Goal: Transaction & Acquisition: Purchase product/service

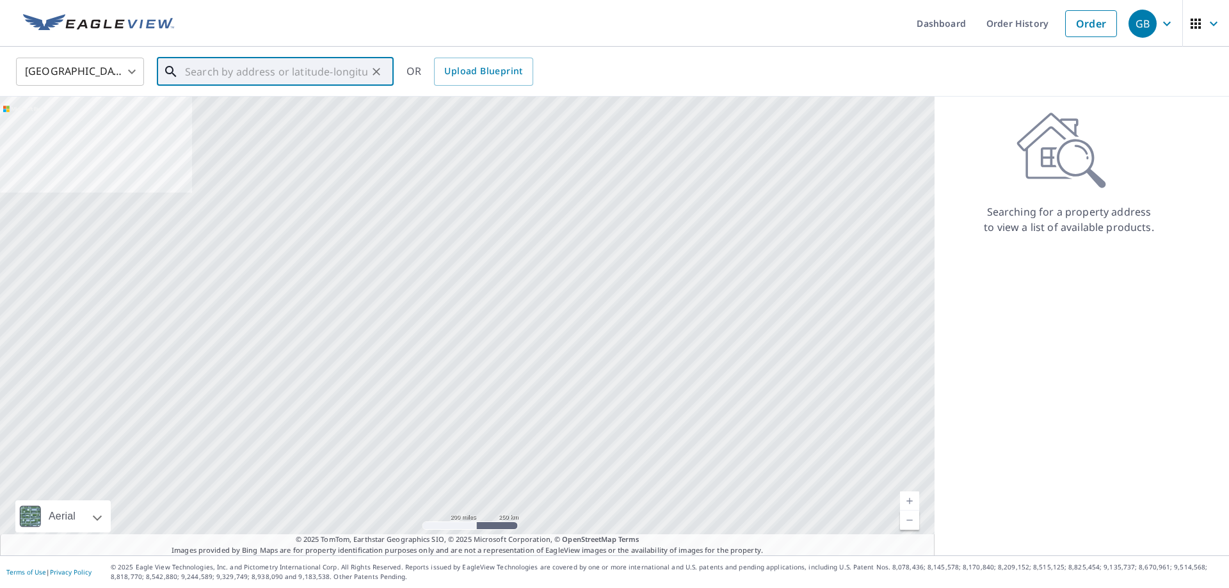
click at [310, 74] on input "text" at bounding box center [276, 72] width 182 height 36
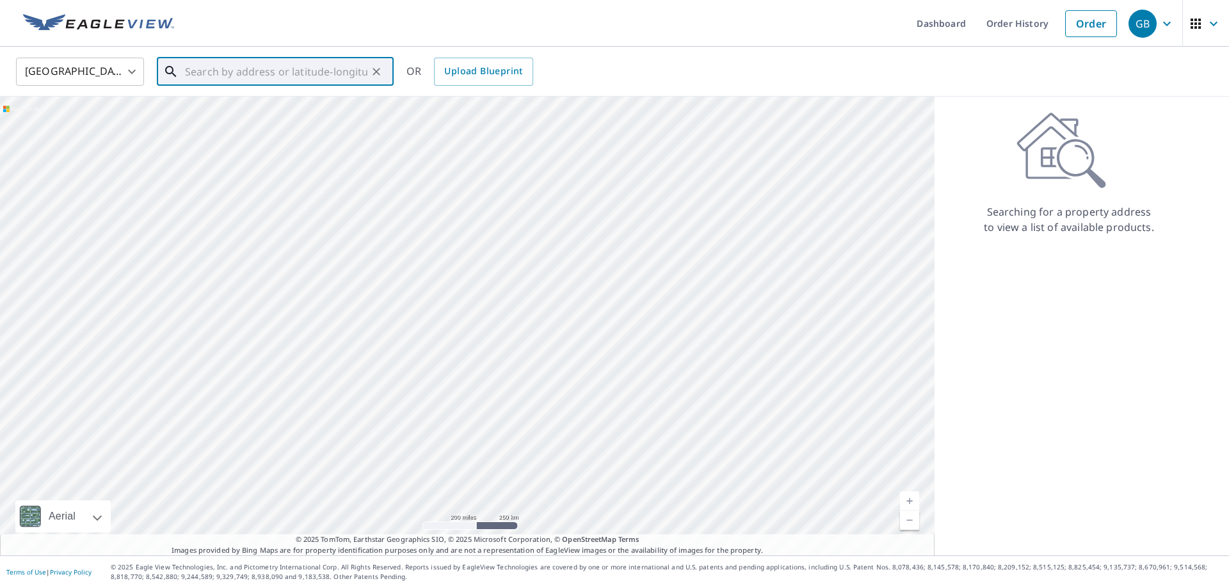
paste input "[STREET_ADDRESS][PERSON_NAME]"
click at [257, 123] on p "[GEOGRAPHIC_DATA], [GEOGRAPHIC_DATA] 97206" at bounding box center [282, 129] width 201 height 26
type input "[STREET_ADDRESS][PERSON_NAME]"
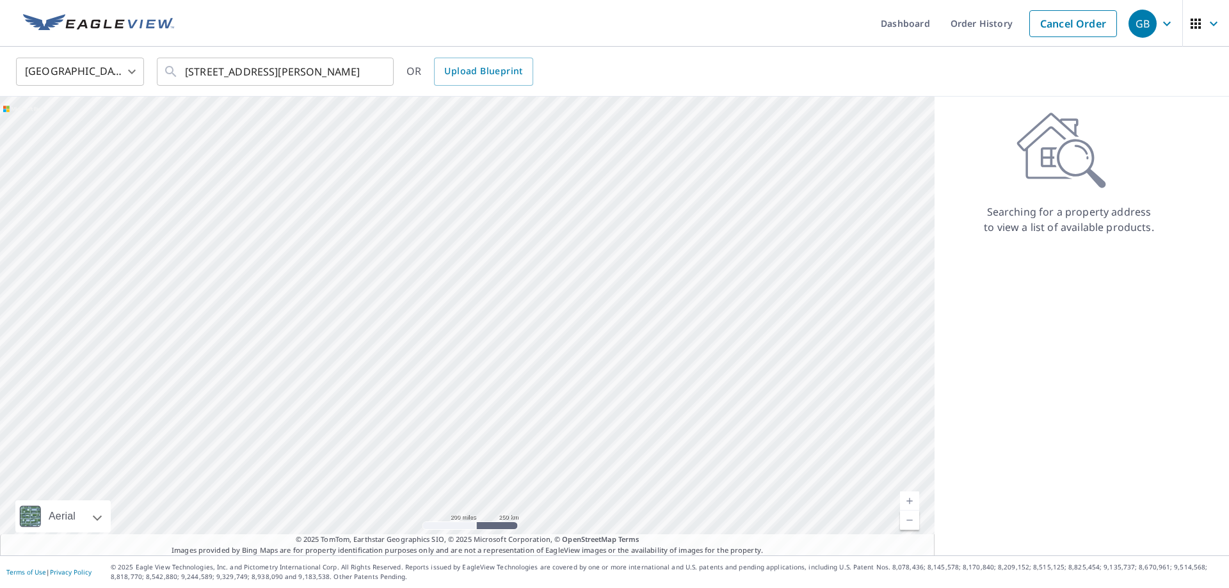
scroll to position [0, 10]
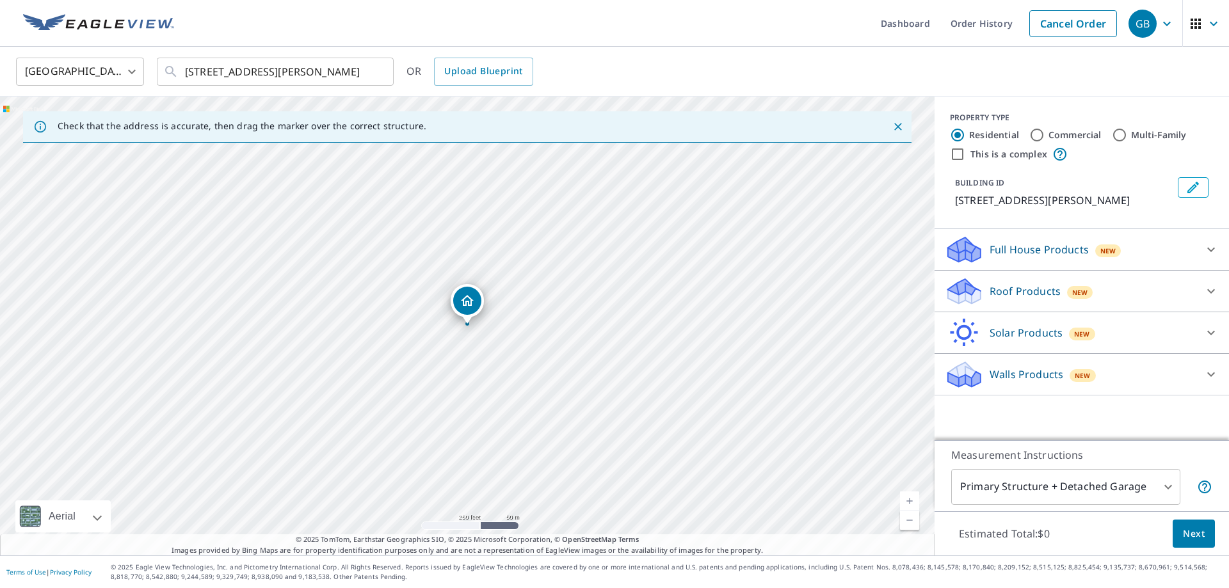
click at [1211, 283] on icon at bounding box center [1210, 290] width 15 height 15
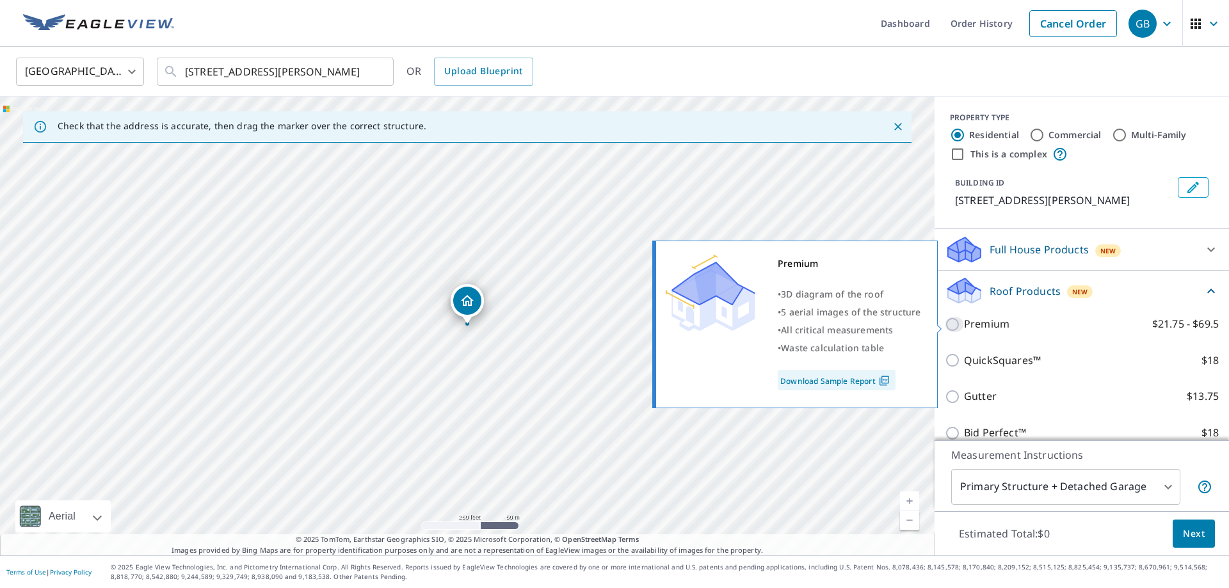
click at [953, 324] on input "Premium $21.75 - $69.5" at bounding box center [953, 324] width 19 height 15
checkbox input "true"
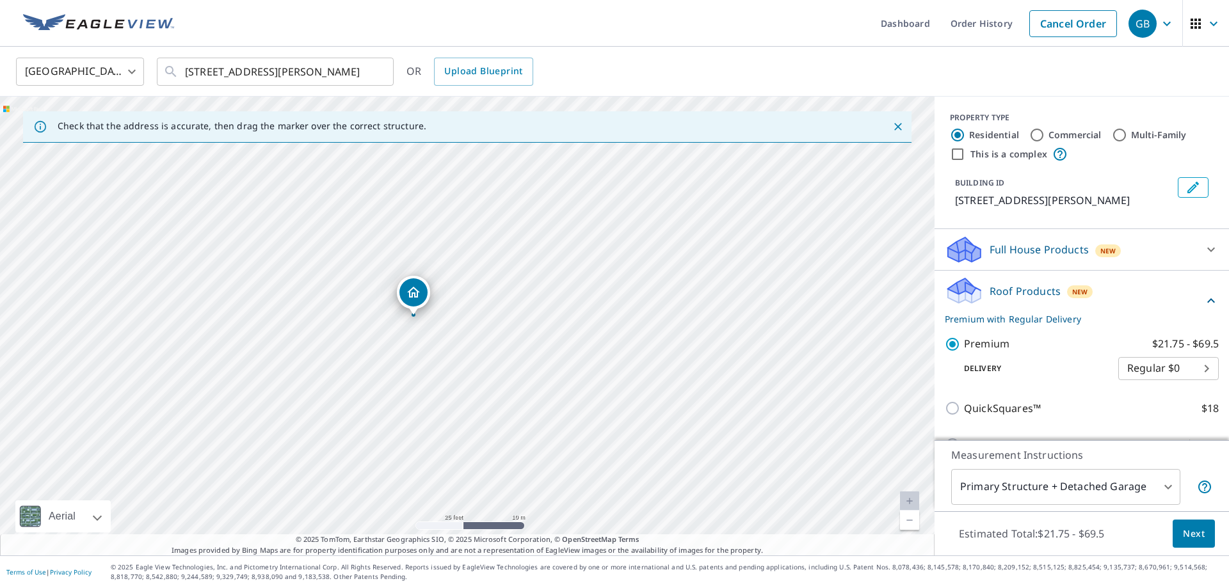
click at [408, 328] on div "[STREET_ADDRESS][PERSON_NAME]" at bounding box center [467, 326] width 934 height 459
drag, startPoint x: 471, startPoint y: 311, endPoint x: 465, endPoint y: 305, distance: 8.1
click at [465, 305] on div "[STREET_ADDRESS][PERSON_NAME]" at bounding box center [467, 326] width 934 height 459
click at [1195, 535] on span "Next" at bounding box center [1193, 534] width 22 height 16
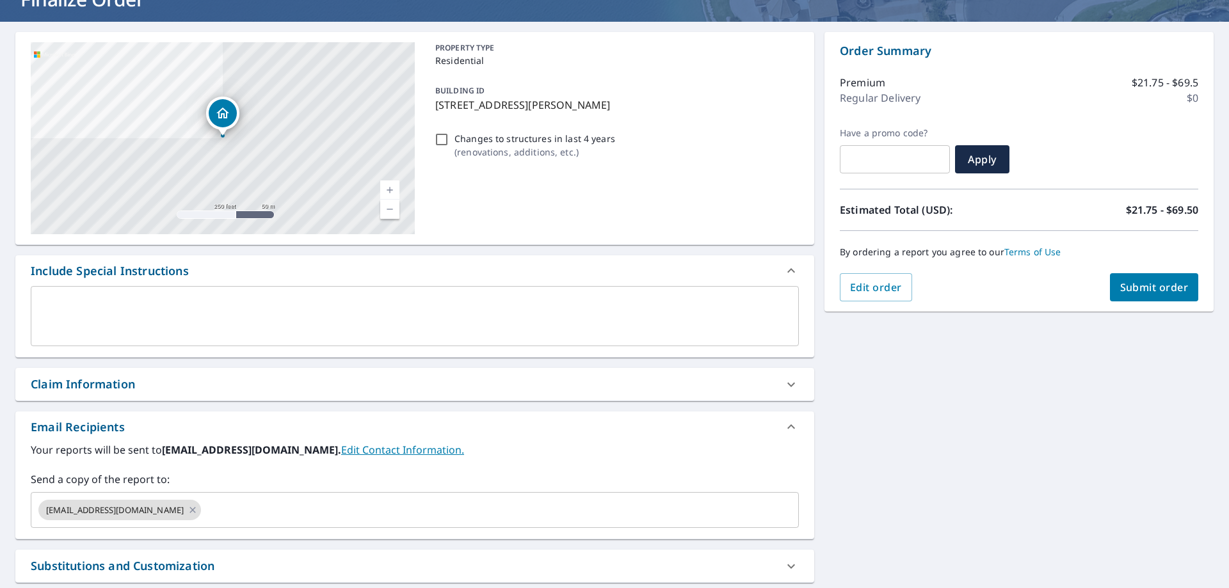
scroll to position [239, 0]
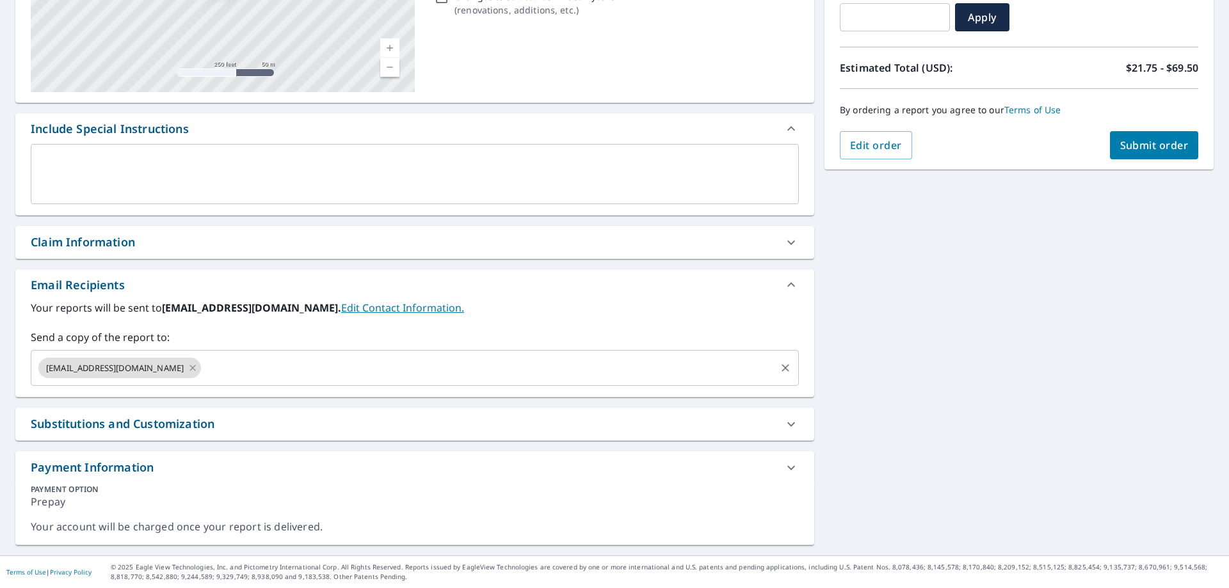
click at [299, 372] on input "text" at bounding box center [488, 368] width 571 height 24
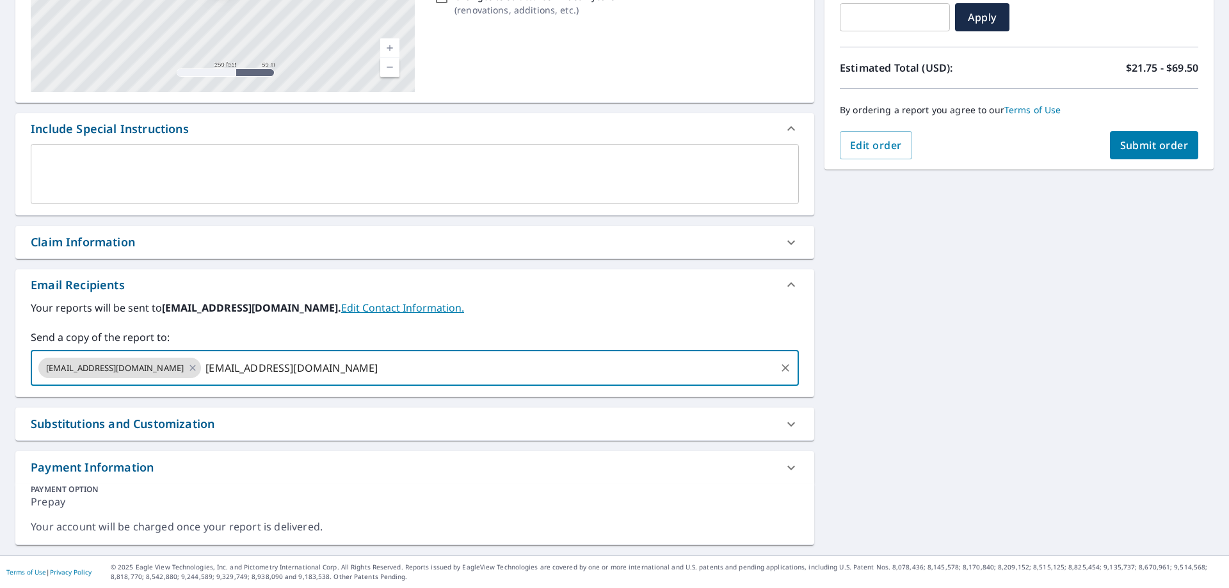
type input "[EMAIL_ADDRESS][DOMAIN_NAME]"
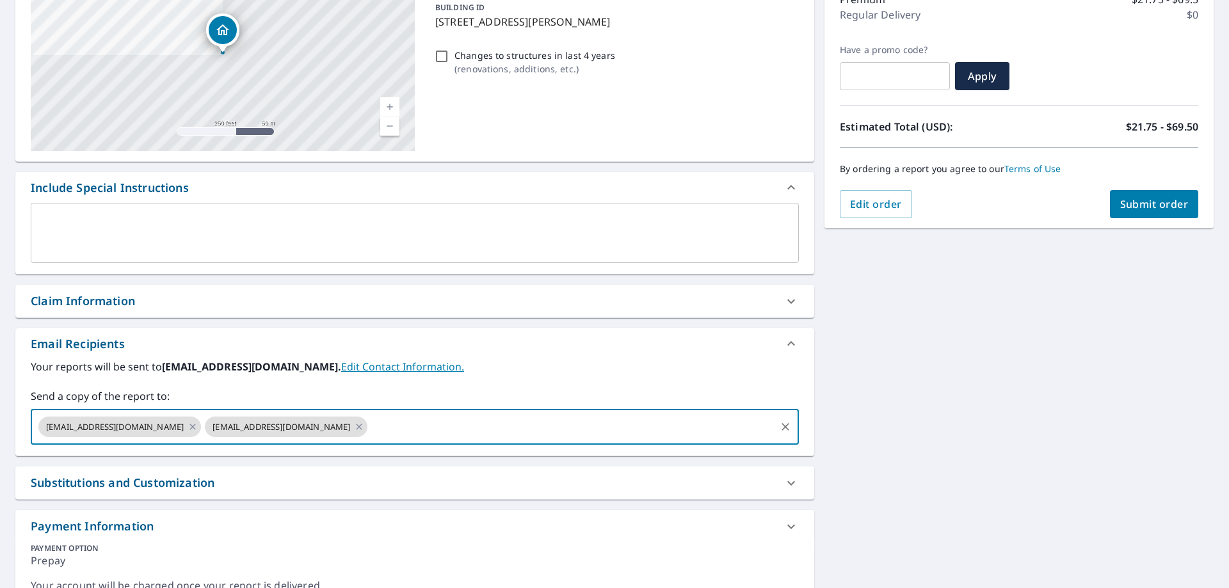
scroll to position [70, 0]
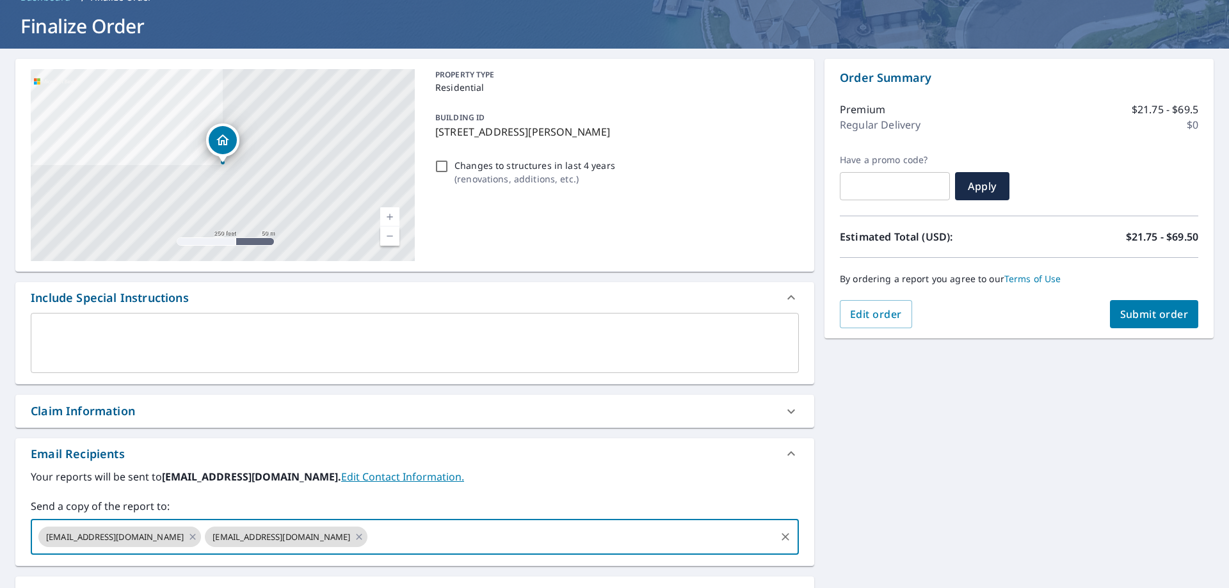
click at [1130, 304] on button "Submit order" at bounding box center [1154, 314] width 89 height 28
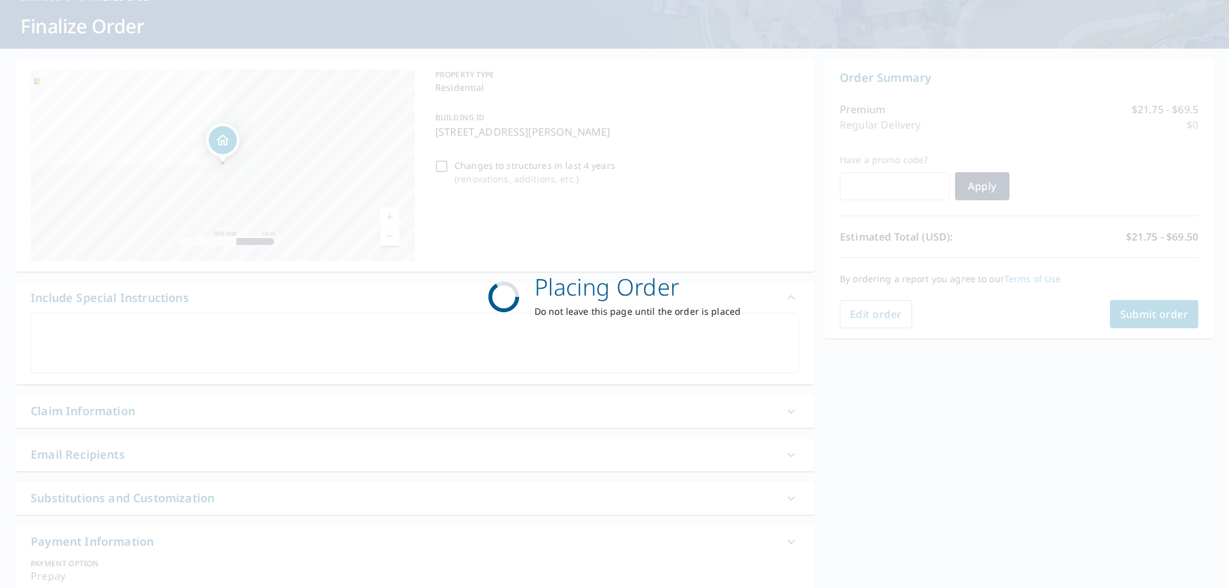
checkbox input "true"
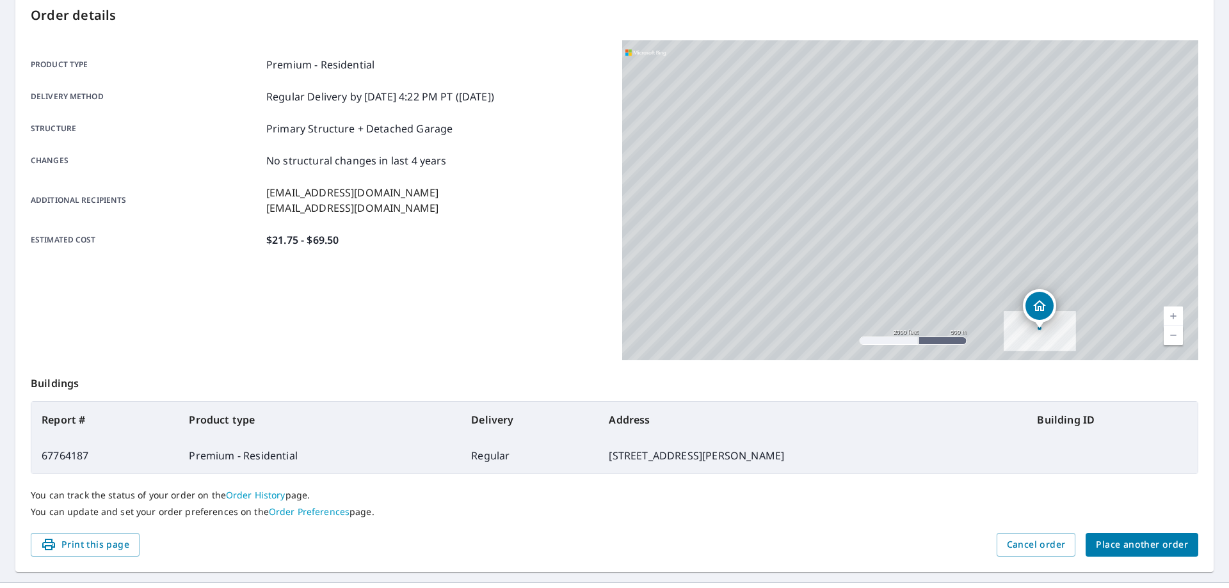
scroll to position [165, 0]
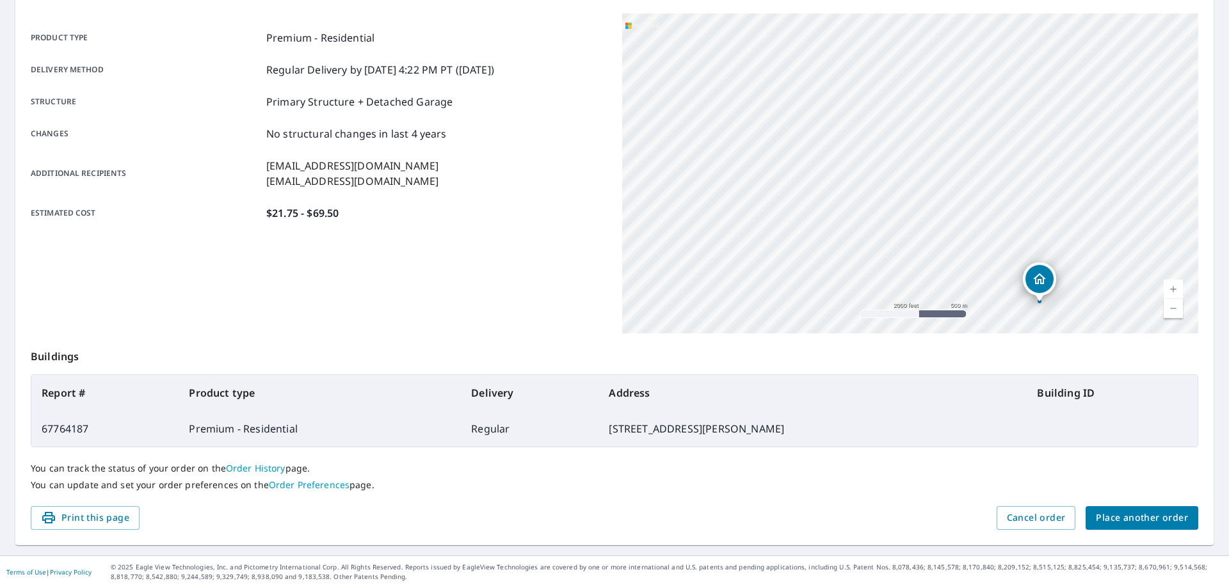
click at [1104, 521] on span "Place another order" at bounding box center [1141, 518] width 92 height 16
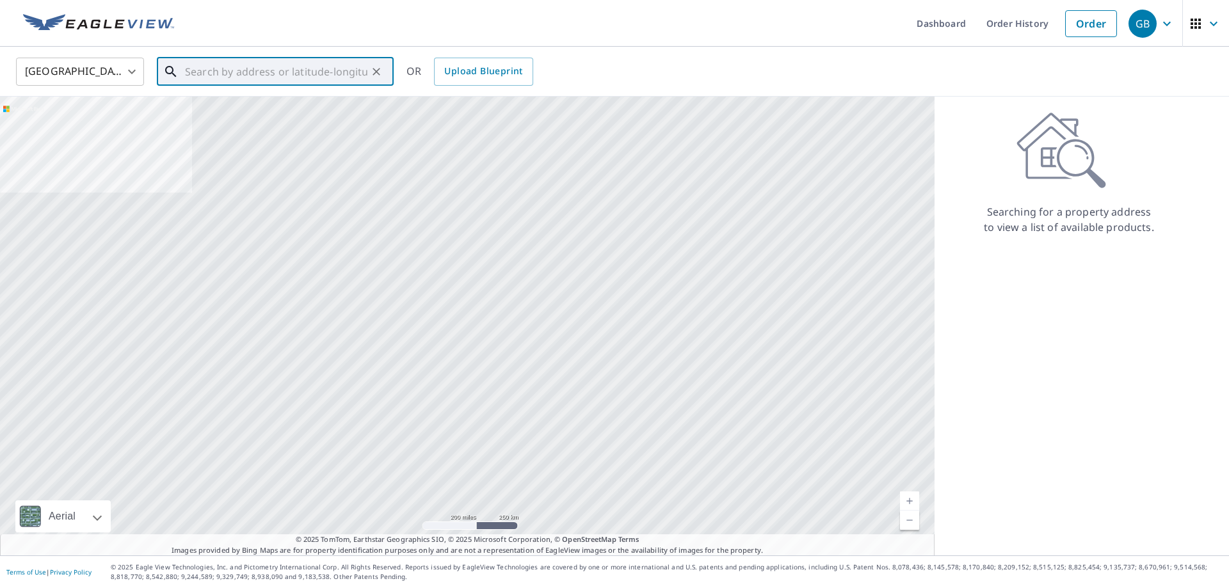
click at [194, 76] on input "text" at bounding box center [276, 72] width 182 height 36
paste input "[STREET_ADDRESS][PERSON_NAME]"
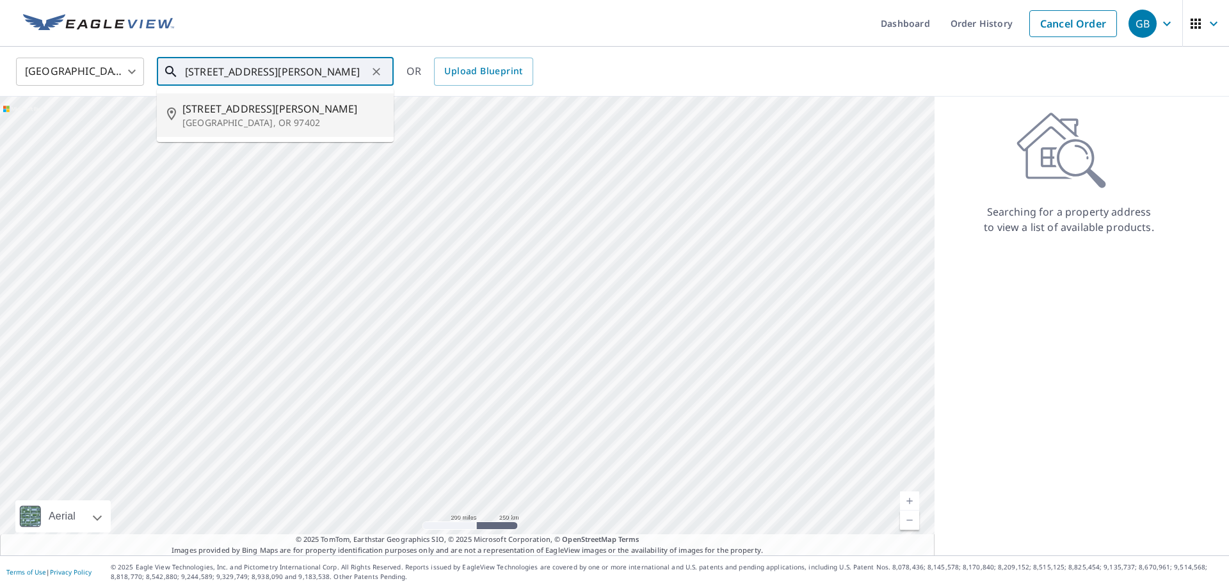
click at [245, 123] on p "[GEOGRAPHIC_DATA], OR 97402" at bounding box center [282, 122] width 201 height 13
type input "[STREET_ADDRESS][PERSON_NAME]"
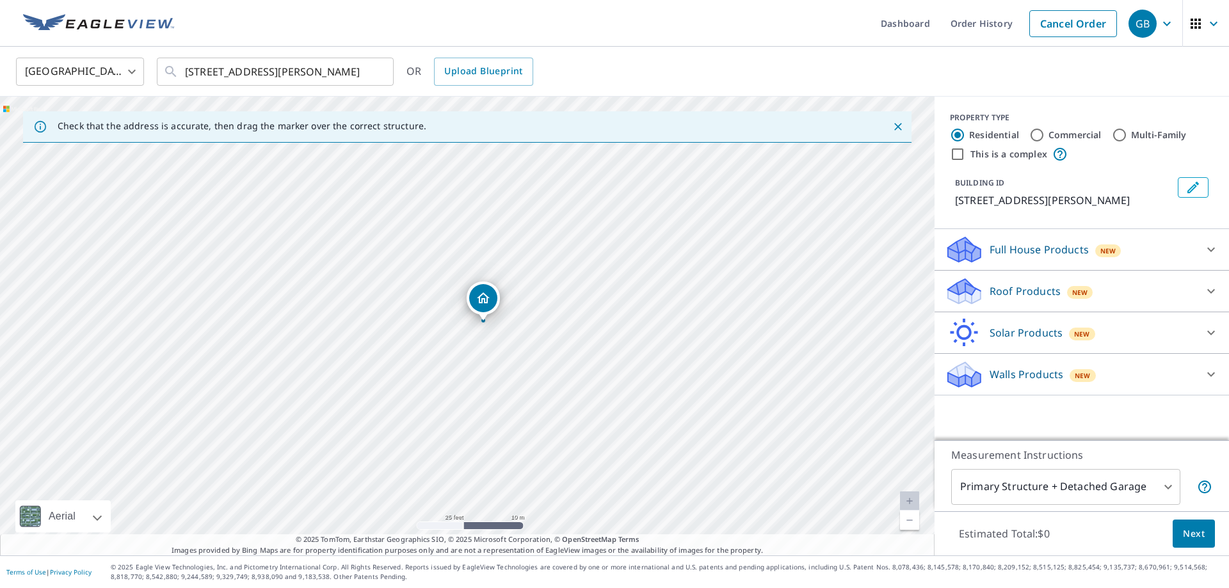
click at [1209, 292] on icon at bounding box center [1210, 290] width 15 height 15
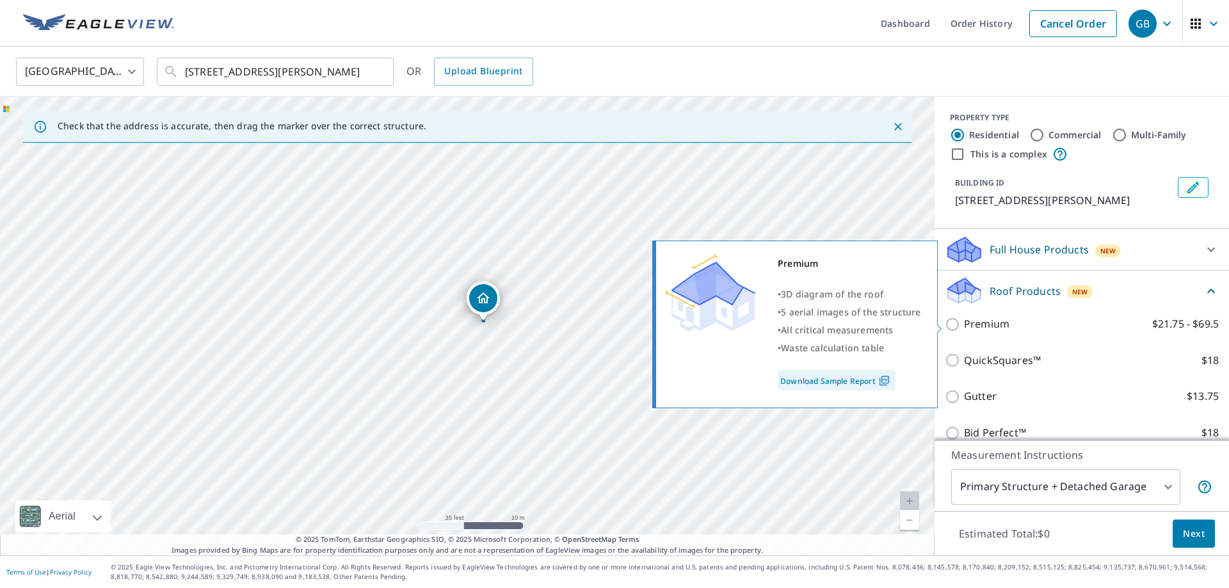
click at [987, 324] on p "Premium" at bounding box center [986, 324] width 45 height 16
click at [964, 324] on input "Premium $21.75 - $69.5" at bounding box center [953, 324] width 19 height 15
checkbox input "true"
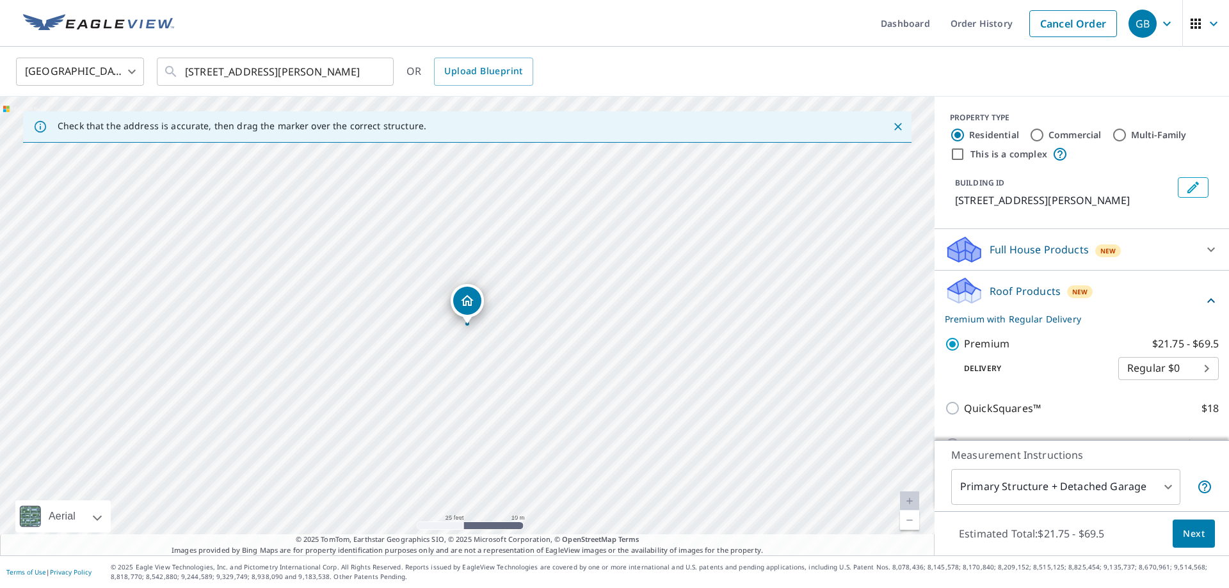
click at [1208, 527] on button "Next" at bounding box center [1193, 534] width 42 height 29
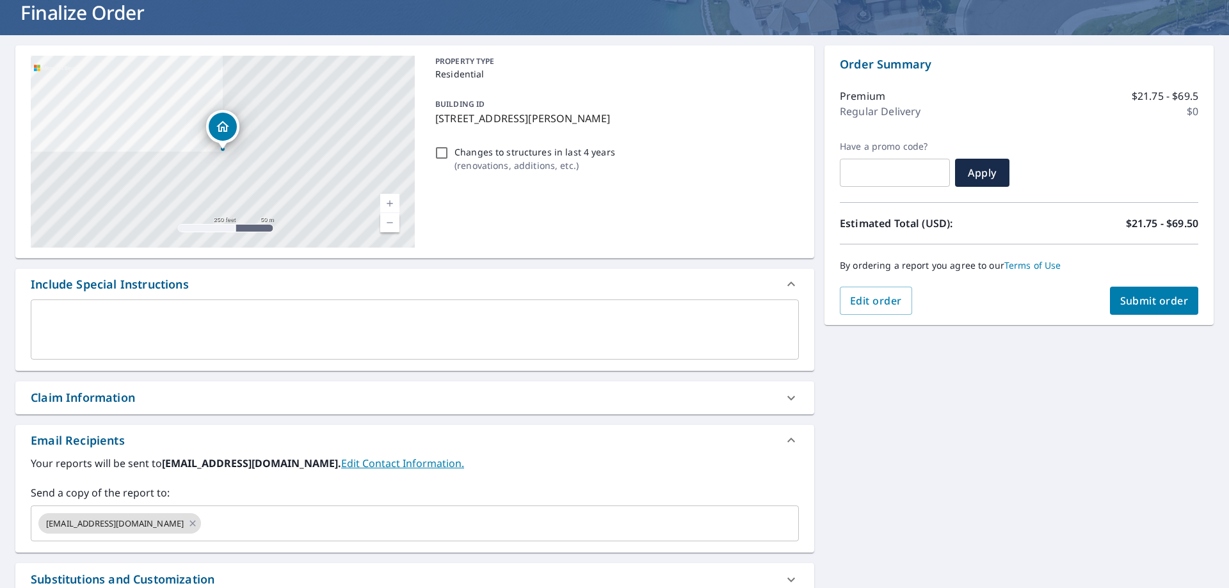
scroll to position [169, 0]
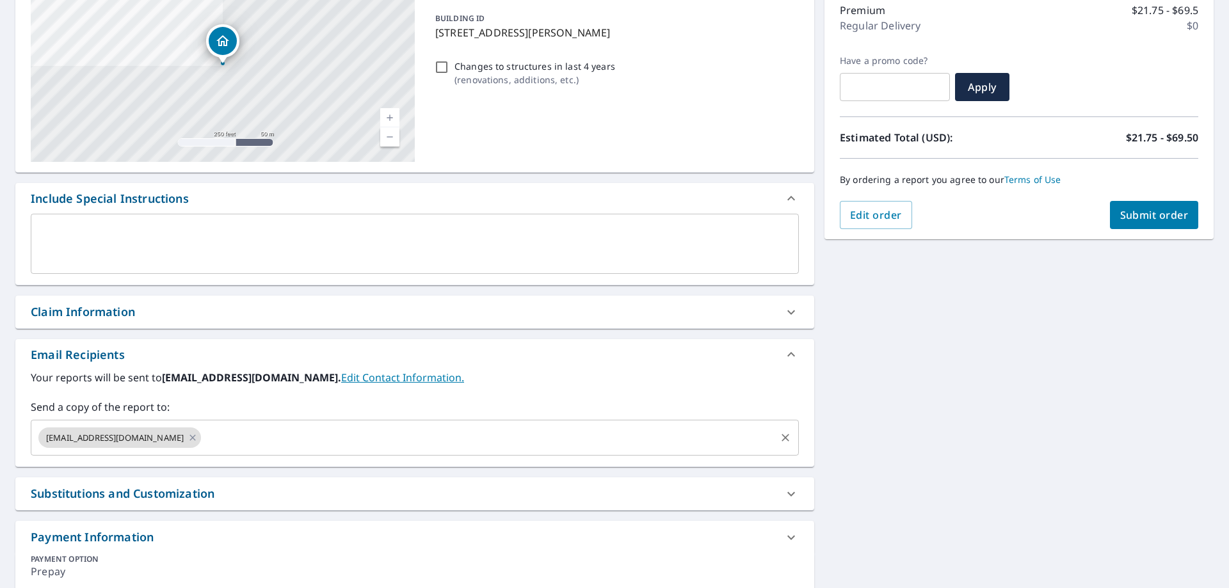
click at [296, 439] on input "text" at bounding box center [488, 438] width 571 height 24
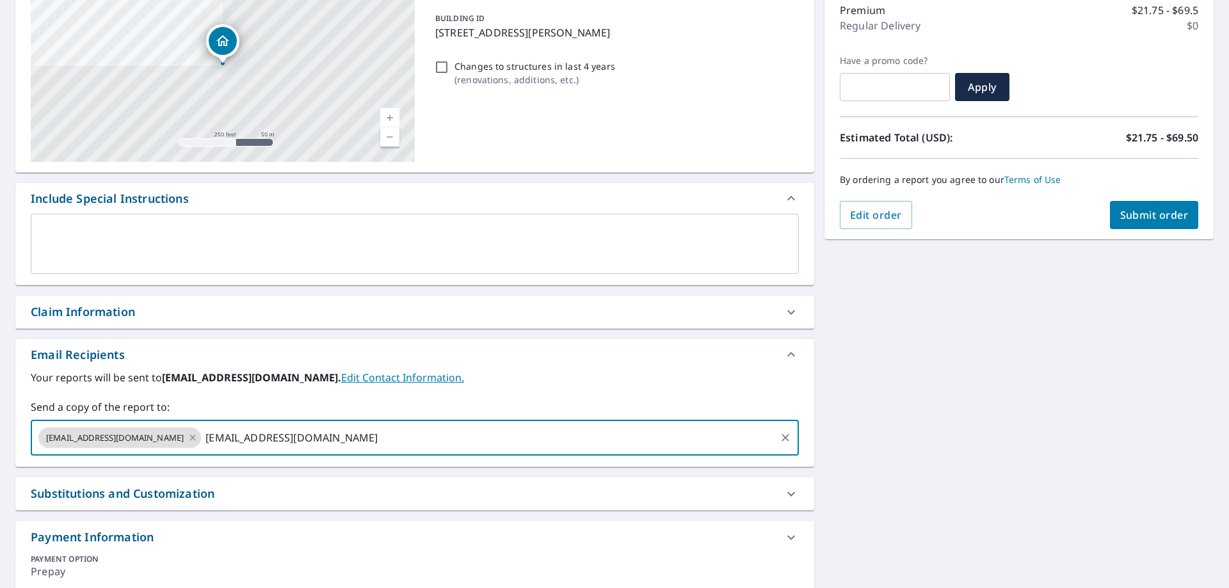
type input "[EMAIL_ADDRESS][DOMAIN_NAME]"
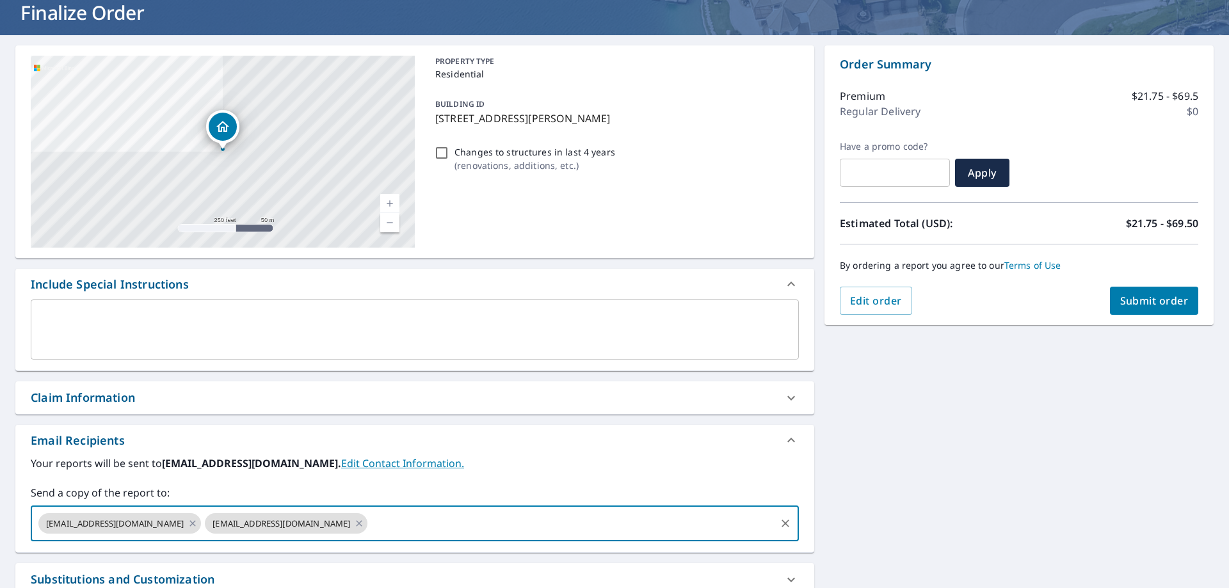
scroll to position [0, 0]
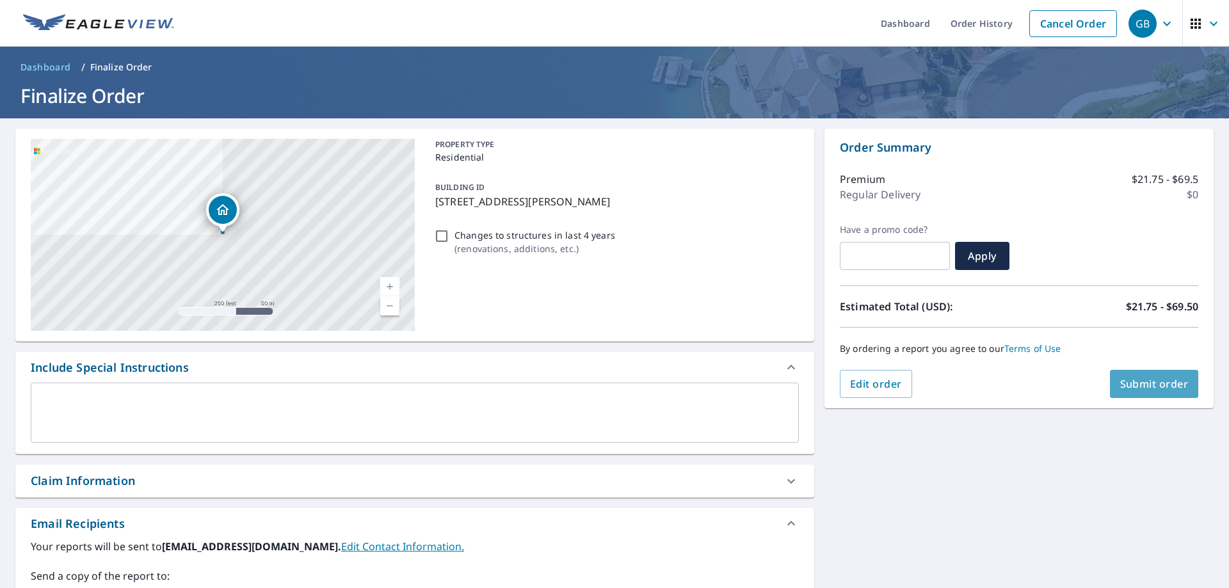
click at [1147, 385] on span "Submit order" at bounding box center [1154, 384] width 68 height 14
checkbox input "true"
